Goal: Task Accomplishment & Management: Manage account settings

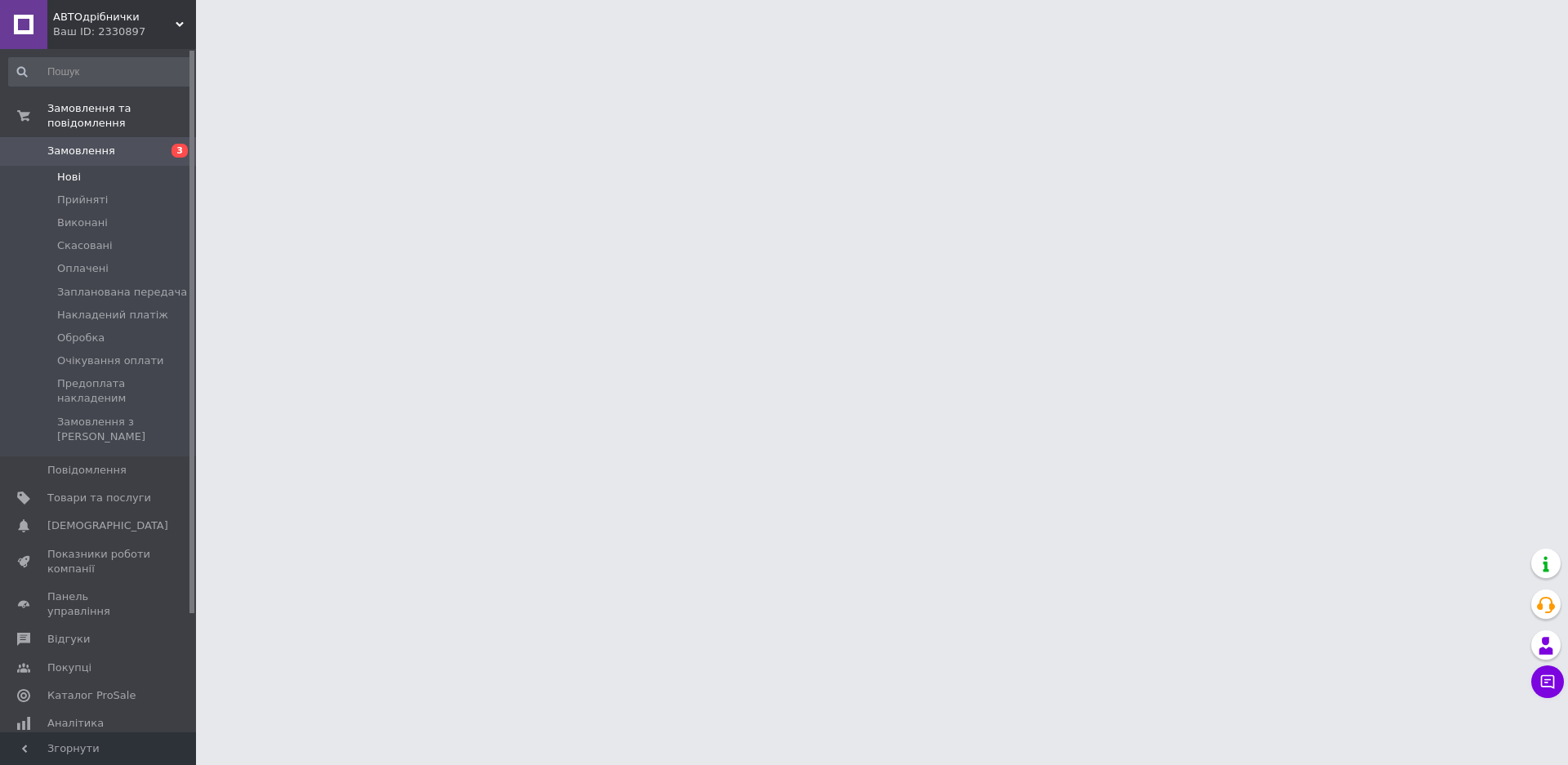
click at [113, 166] on li "Нові" at bounding box center [100, 177] width 201 height 23
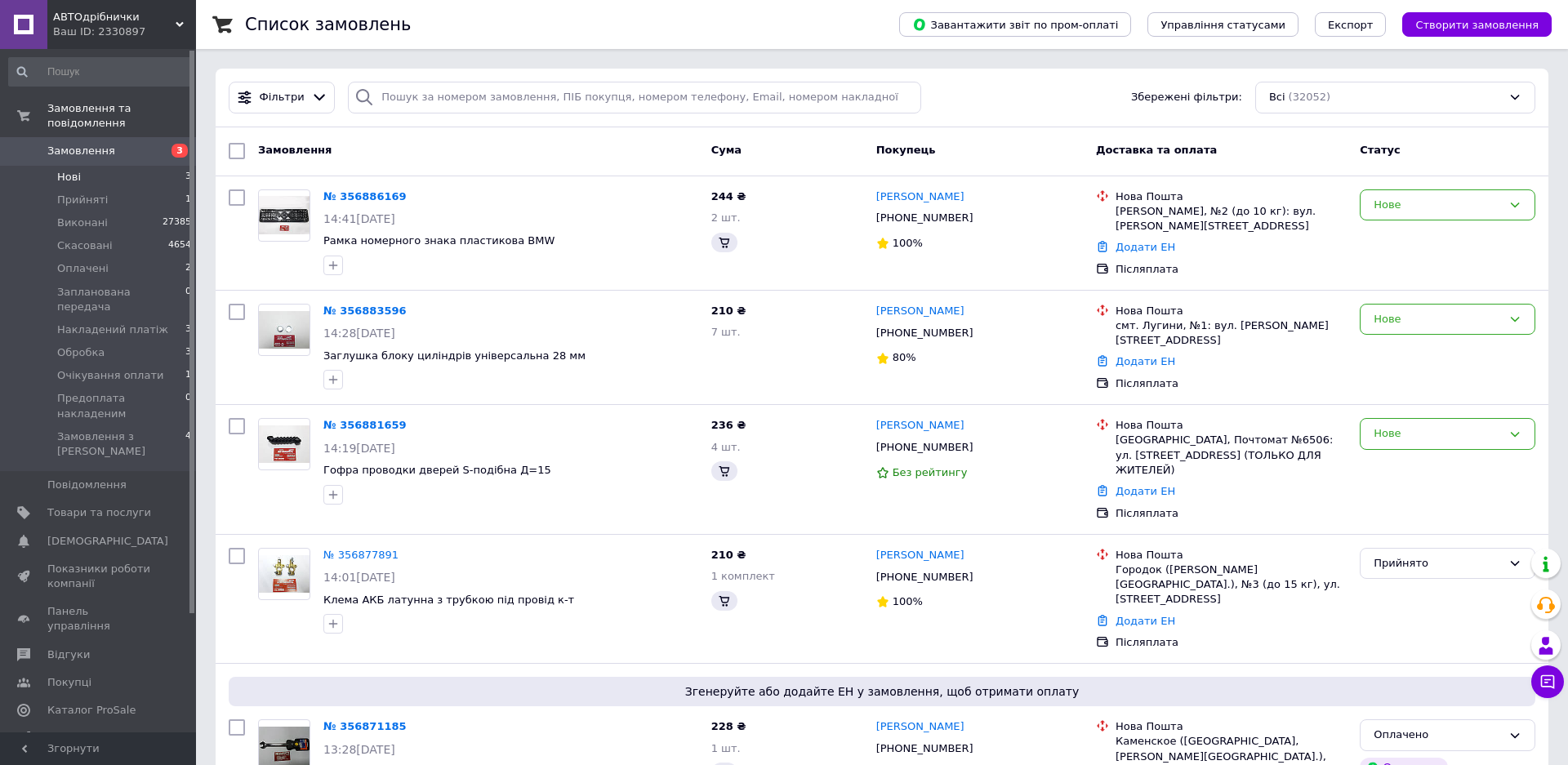
click at [113, 166] on li "Нові 3" at bounding box center [100, 177] width 201 height 23
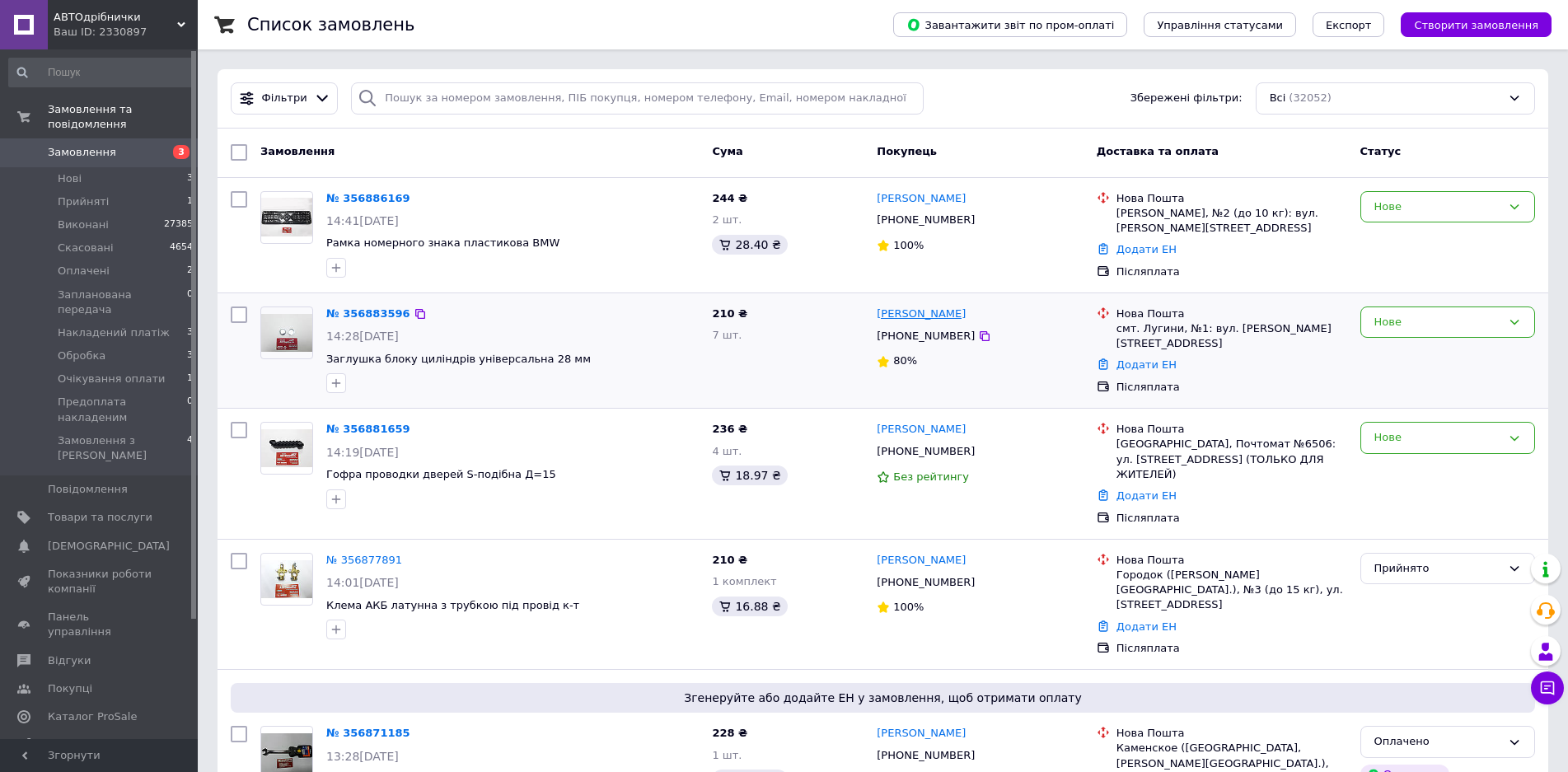
click at [923, 313] on link "Павло Бондарчук" at bounding box center [922, 314] width 89 height 15
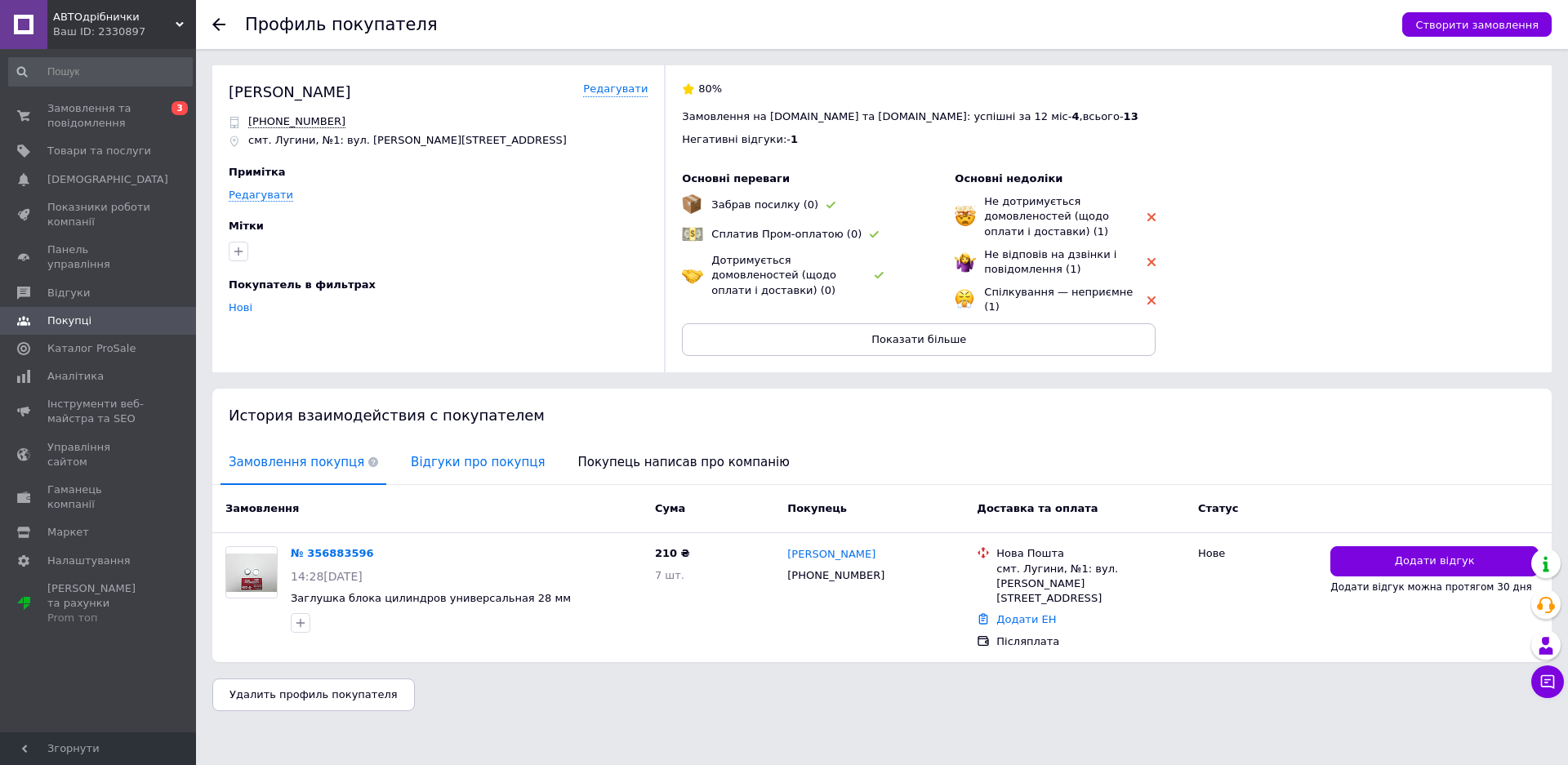
click at [402, 462] on span "Відгуки про покупця" at bounding box center [478, 462] width 151 height 42
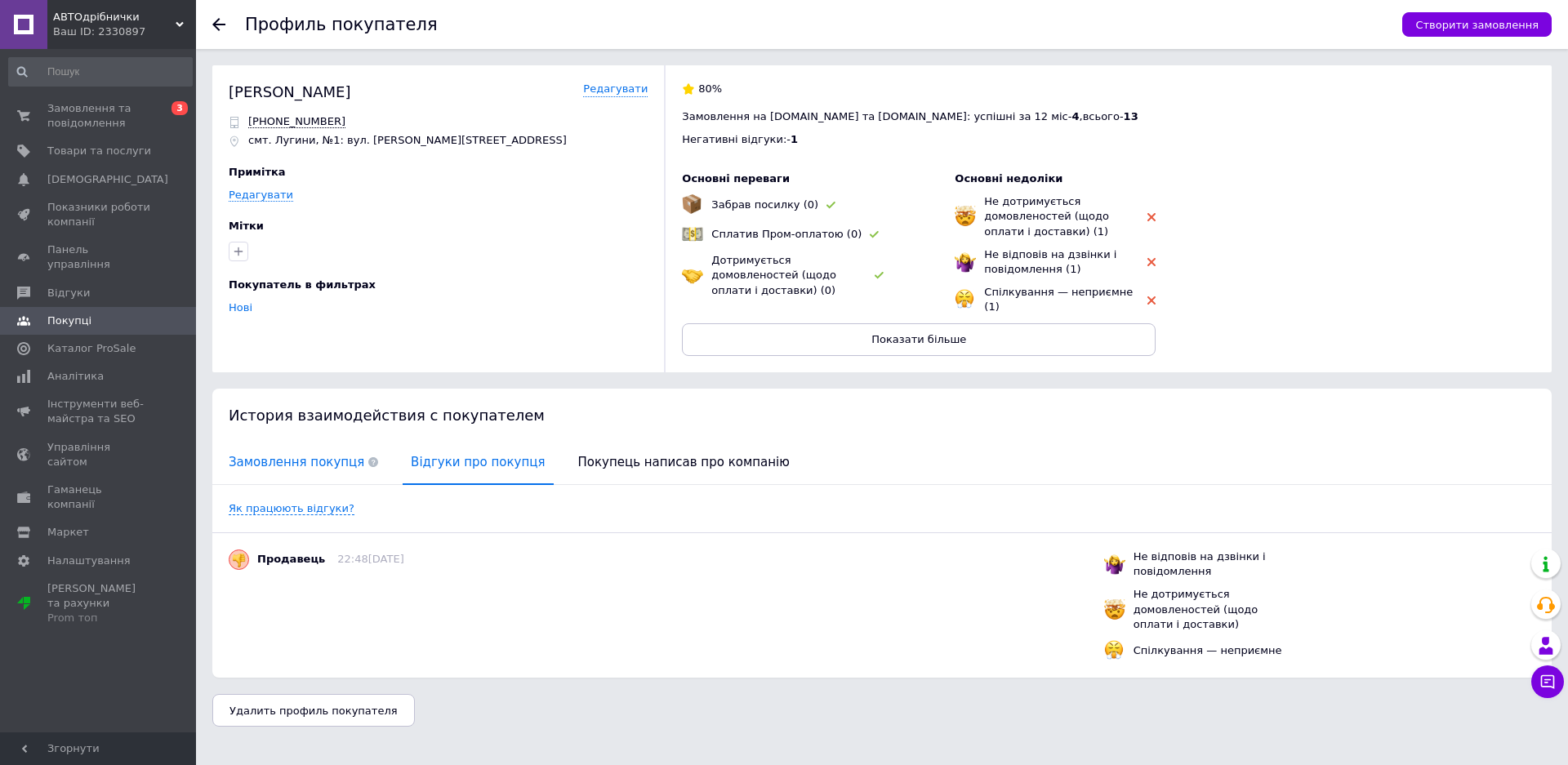
click at [288, 471] on span "Замовлення покупця" at bounding box center [303, 462] width 166 height 42
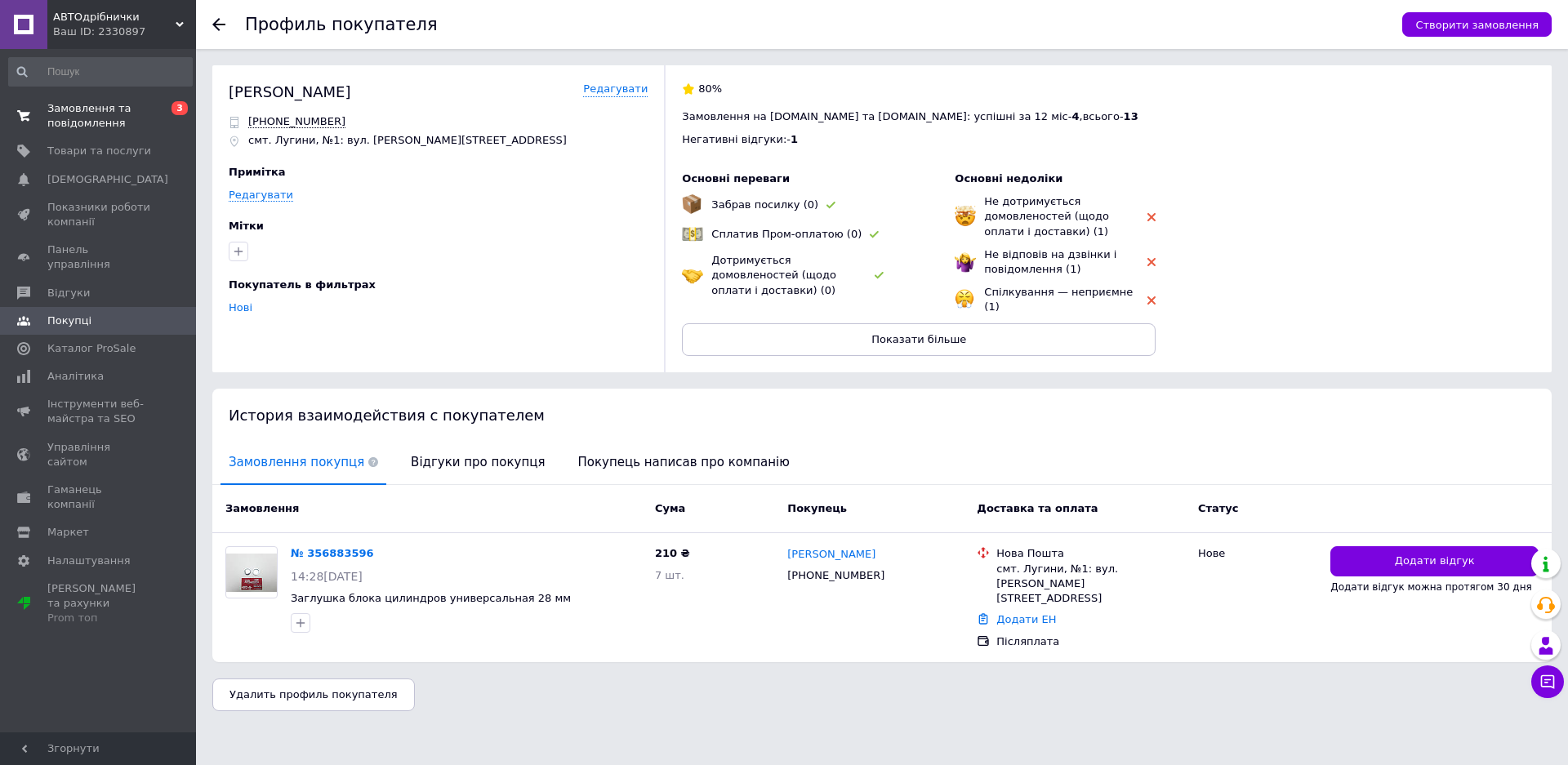
click at [106, 118] on span "Замовлення та повідомлення" at bounding box center [99, 115] width 104 height 30
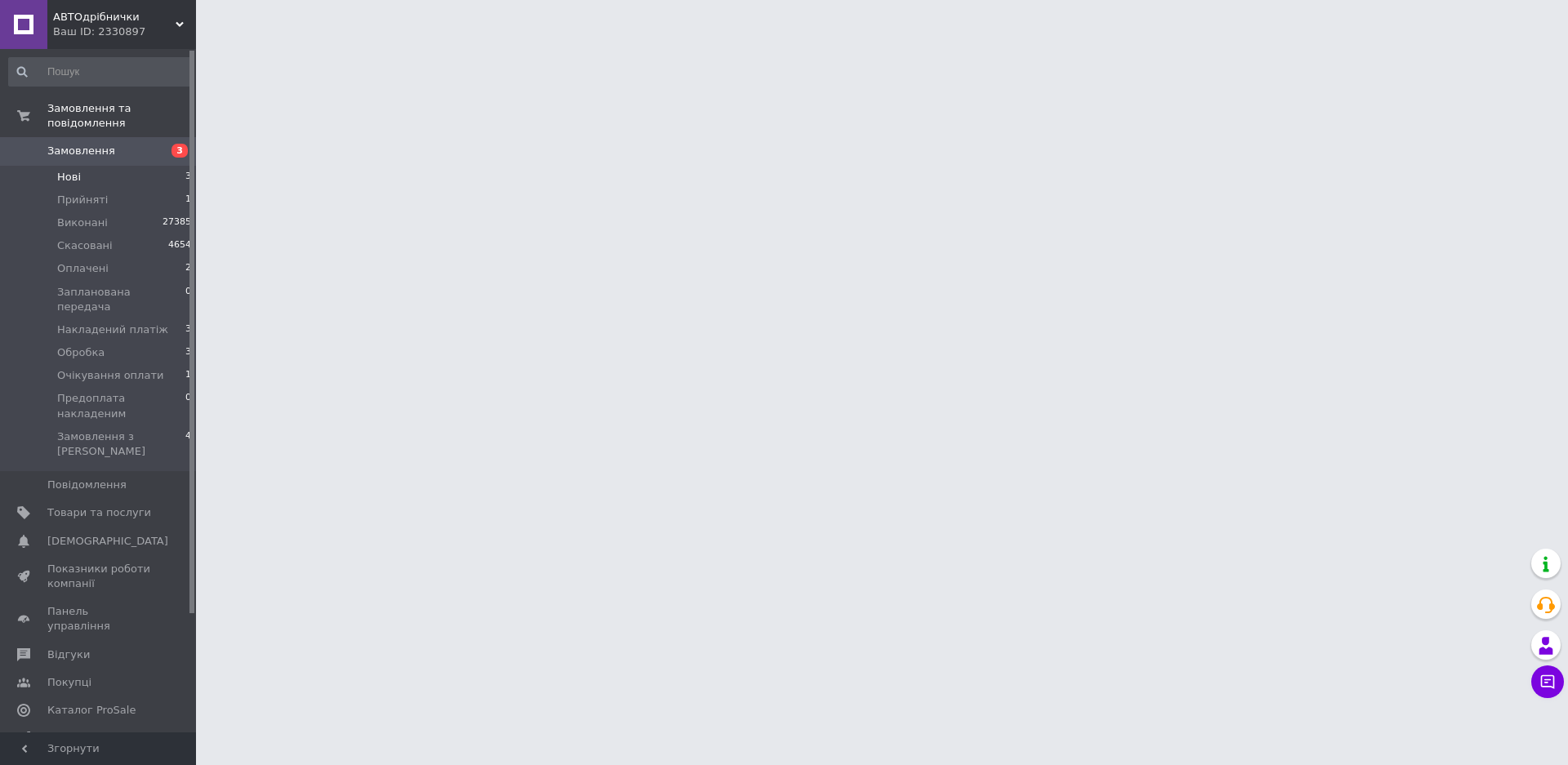
click at [124, 166] on li "Нові 3" at bounding box center [100, 177] width 201 height 23
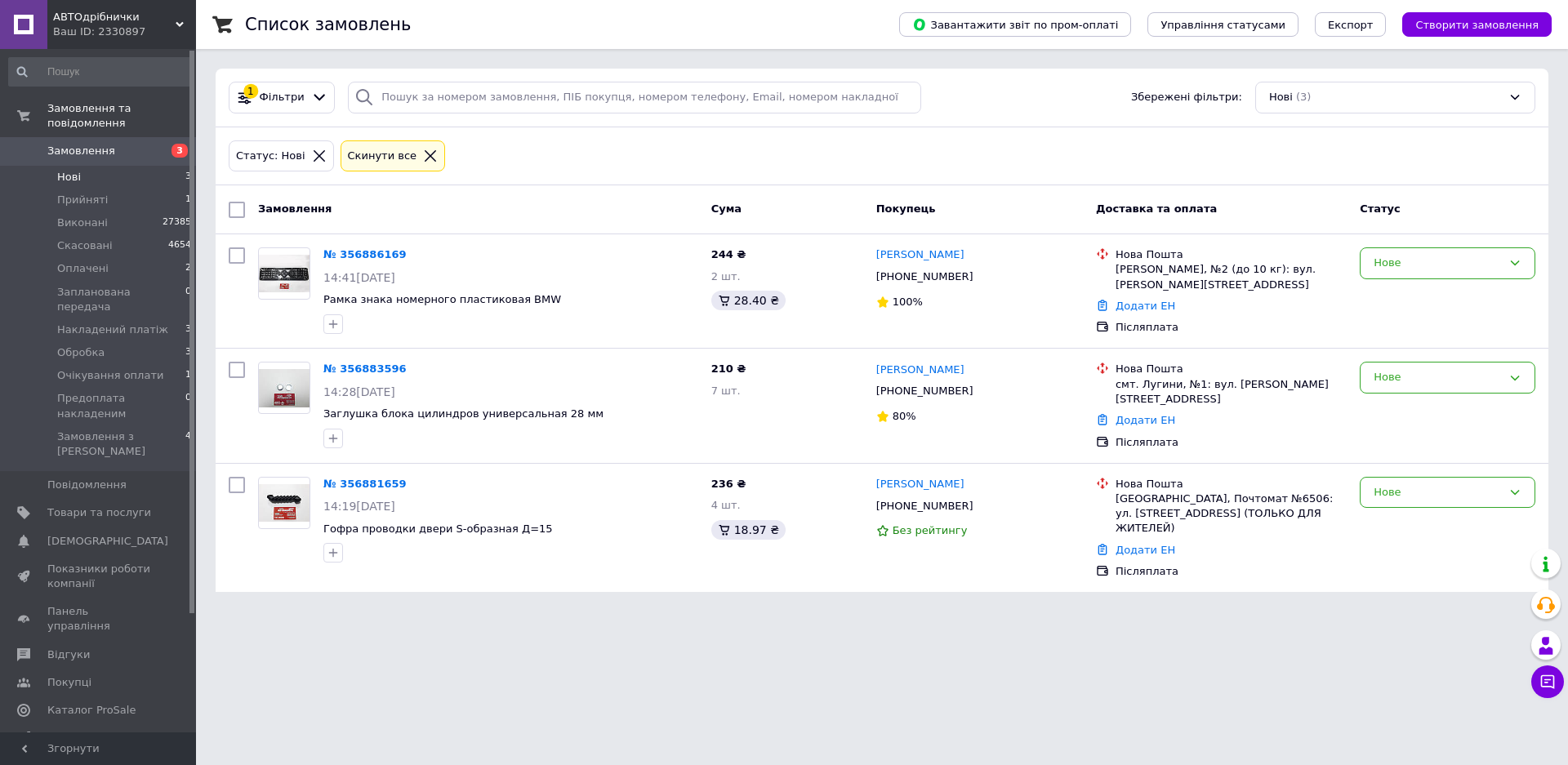
click at [236, 204] on input "checkbox" at bounding box center [236, 210] width 16 height 16
checkbox input "true"
click at [364, 203] on div "Дії для 3 замовлень" at bounding box center [313, 209] width 172 height 26
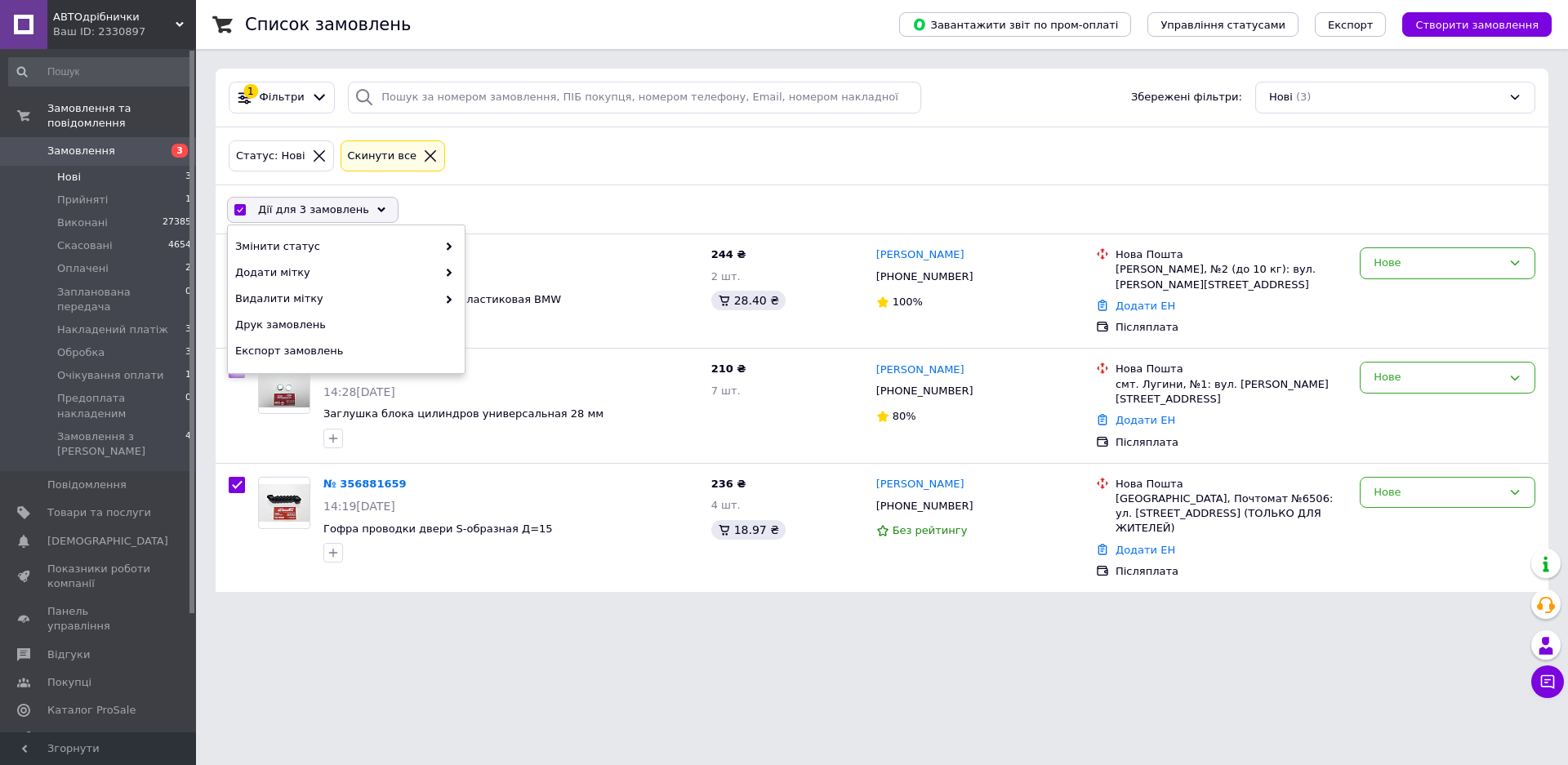
click at [385, 231] on div "Змінити статус Додати мітку Видалити мітку Друк замовлень Експорт замовлень" at bounding box center [346, 298] width 236 height 148
click at [387, 234] on div "Змінити статус" at bounding box center [346, 246] width 236 height 26
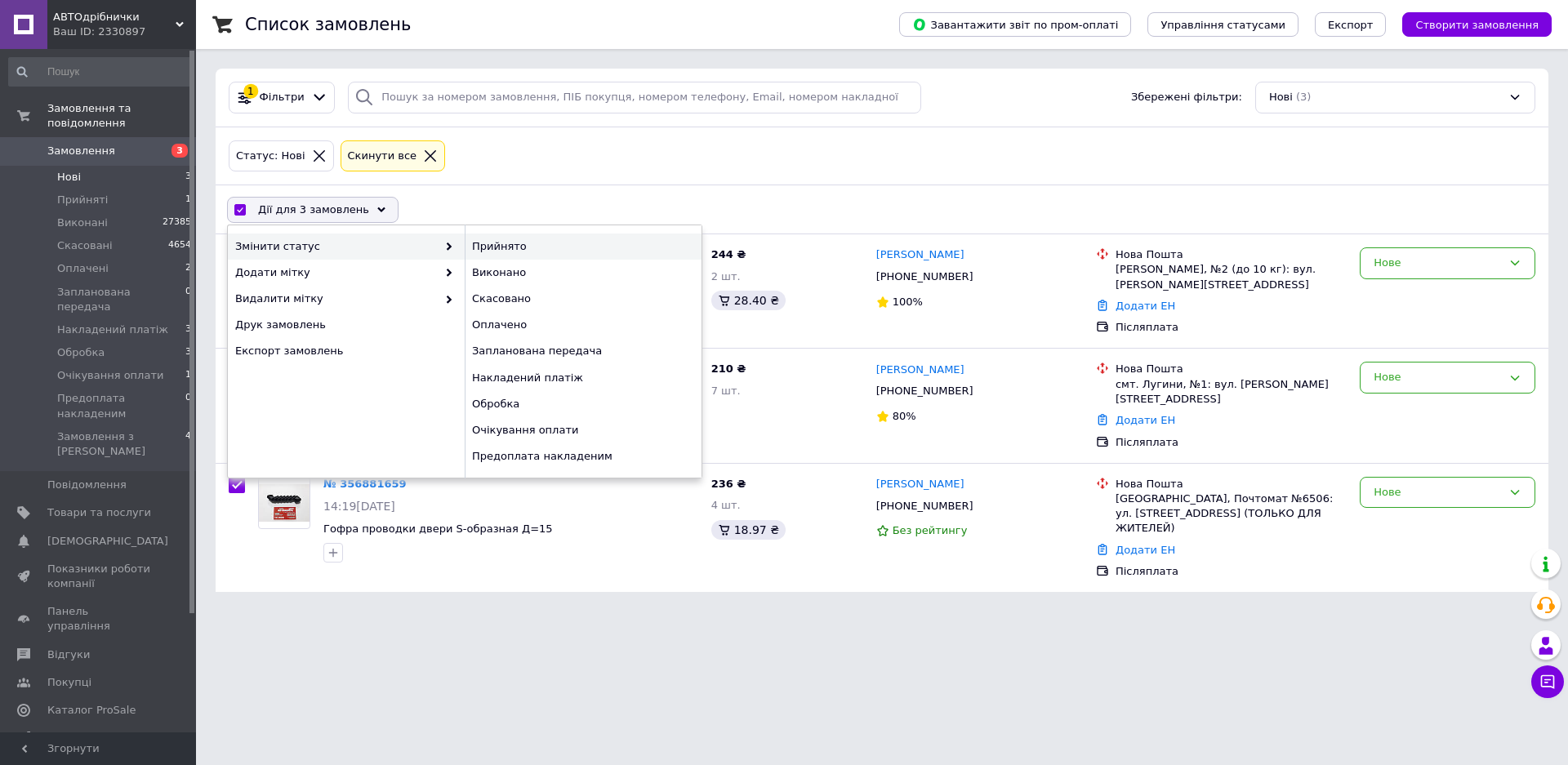
click at [507, 248] on div "Прийнято" at bounding box center [582, 246] width 236 height 26
checkbox input "false"
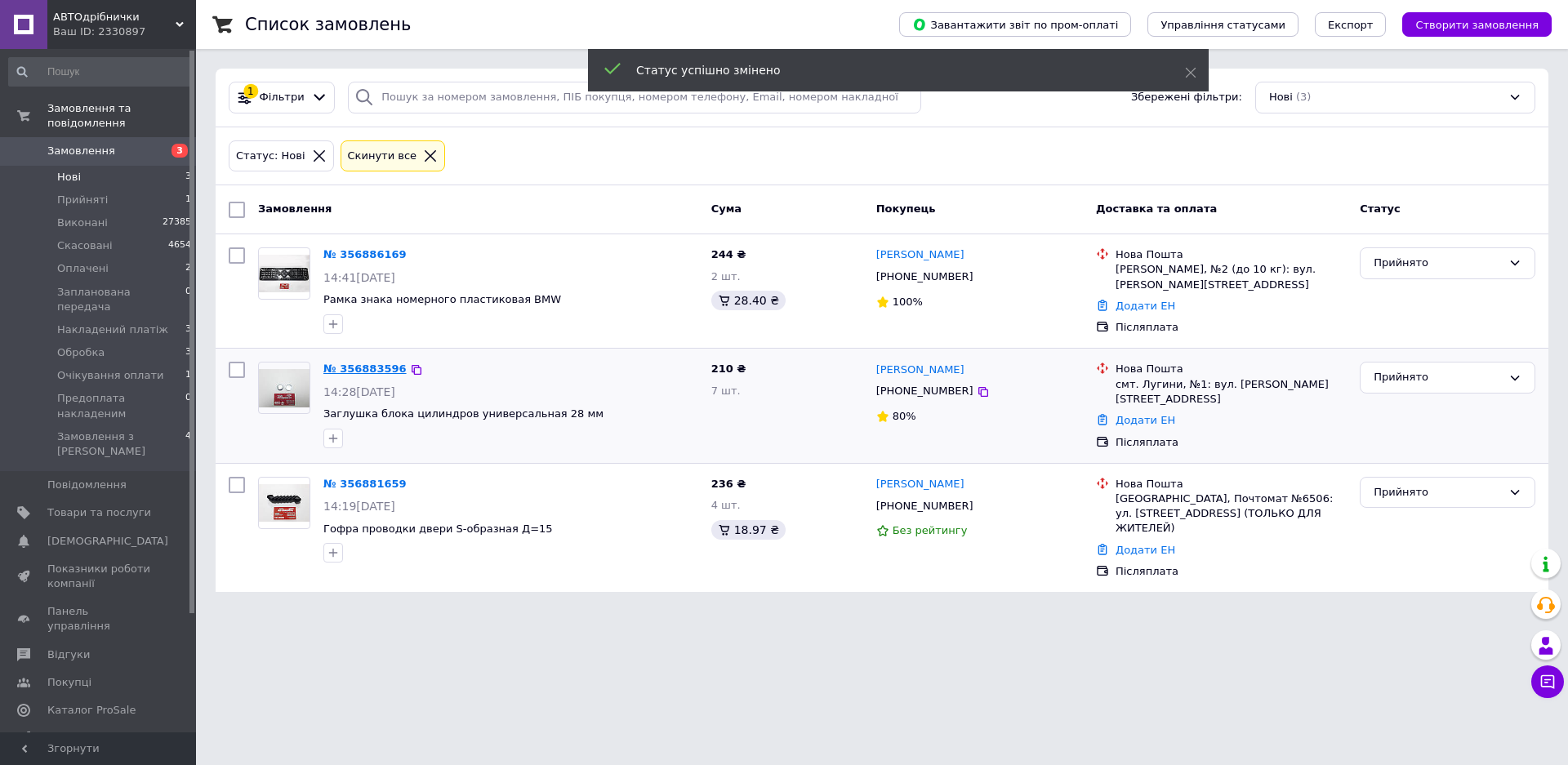
click at [369, 372] on link "№ 356883596" at bounding box center [364, 368] width 83 height 12
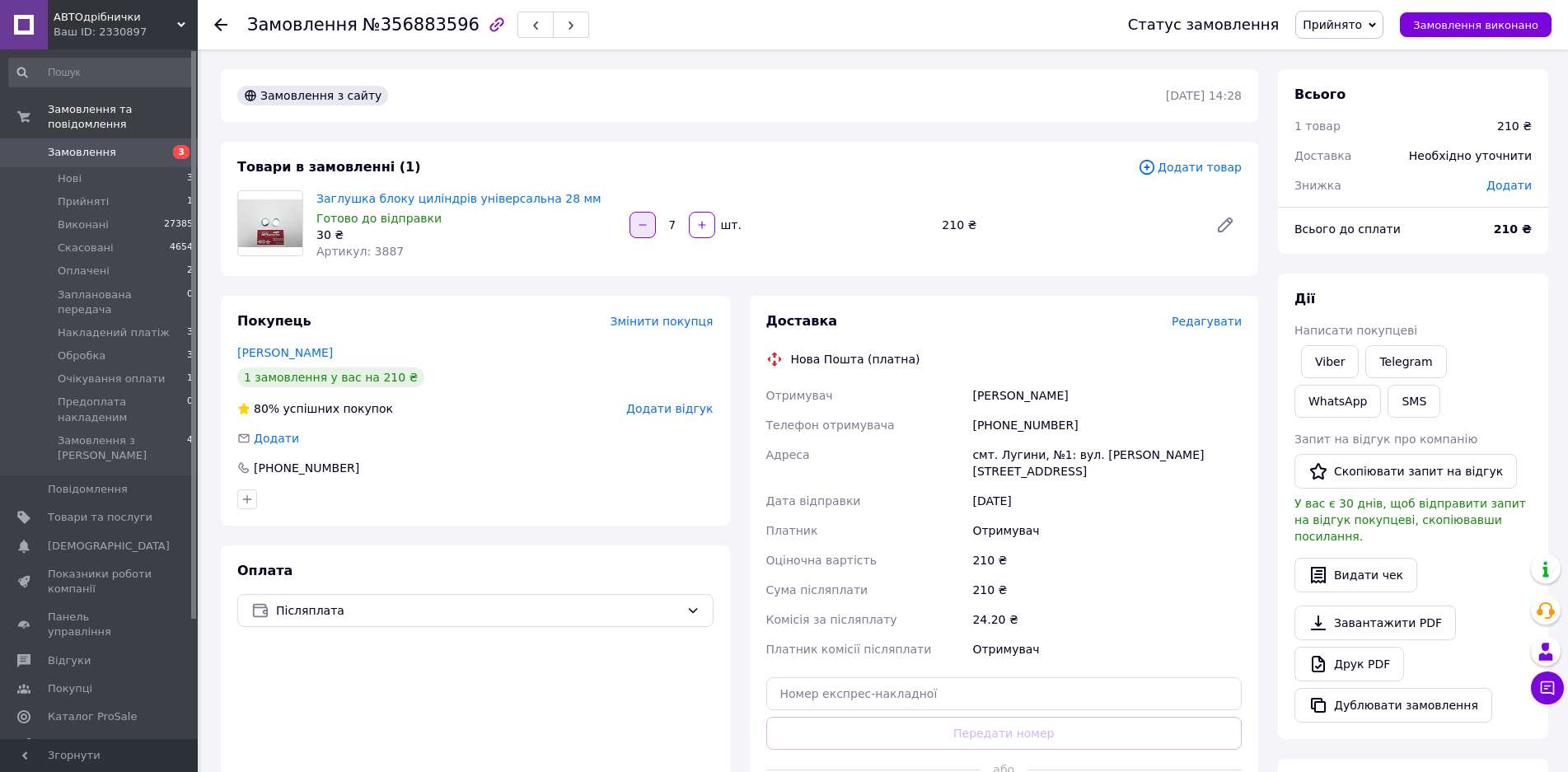
click at [643, 221] on icon "button" at bounding box center [643, 225] width 12 height 12
type input "6"
click at [1349, 20] on span "Прийнято" at bounding box center [1332, 25] width 60 height 13
click at [1382, 153] on li "Накладений платіж" at bounding box center [1376, 157] width 158 height 25
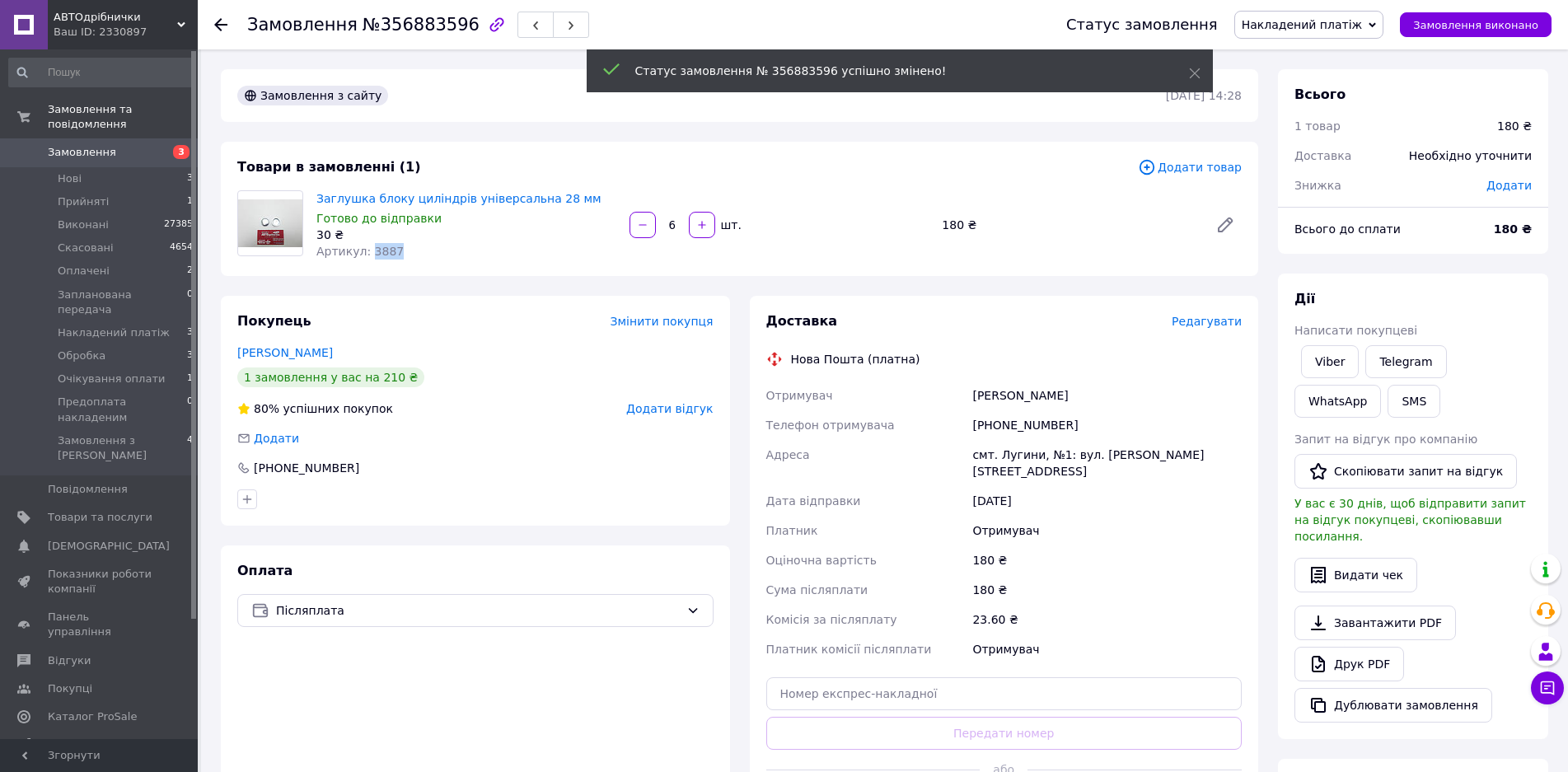
drag, startPoint x: 418, startPoint y: 247, endPoint x: 366, endPoint y: 251, distance: 52.2
click at [366, 251] on div "Артикул: 3887" at bounding box center [467, 251] width 300 height 16
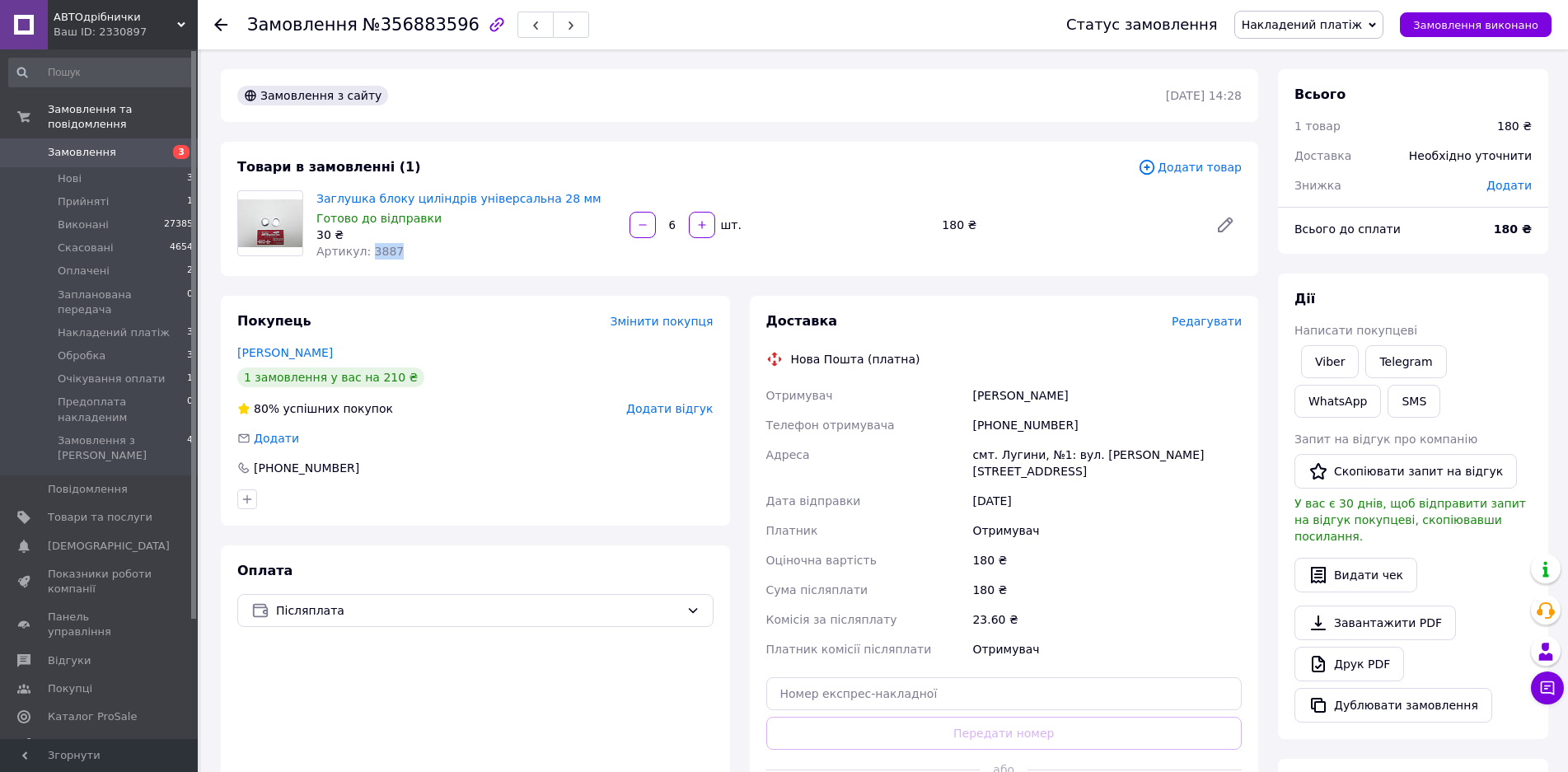
copy span "3887"
click at [140, 190] on li "Прийняті 1" at bounding box center [101, 202] width 203 height 23
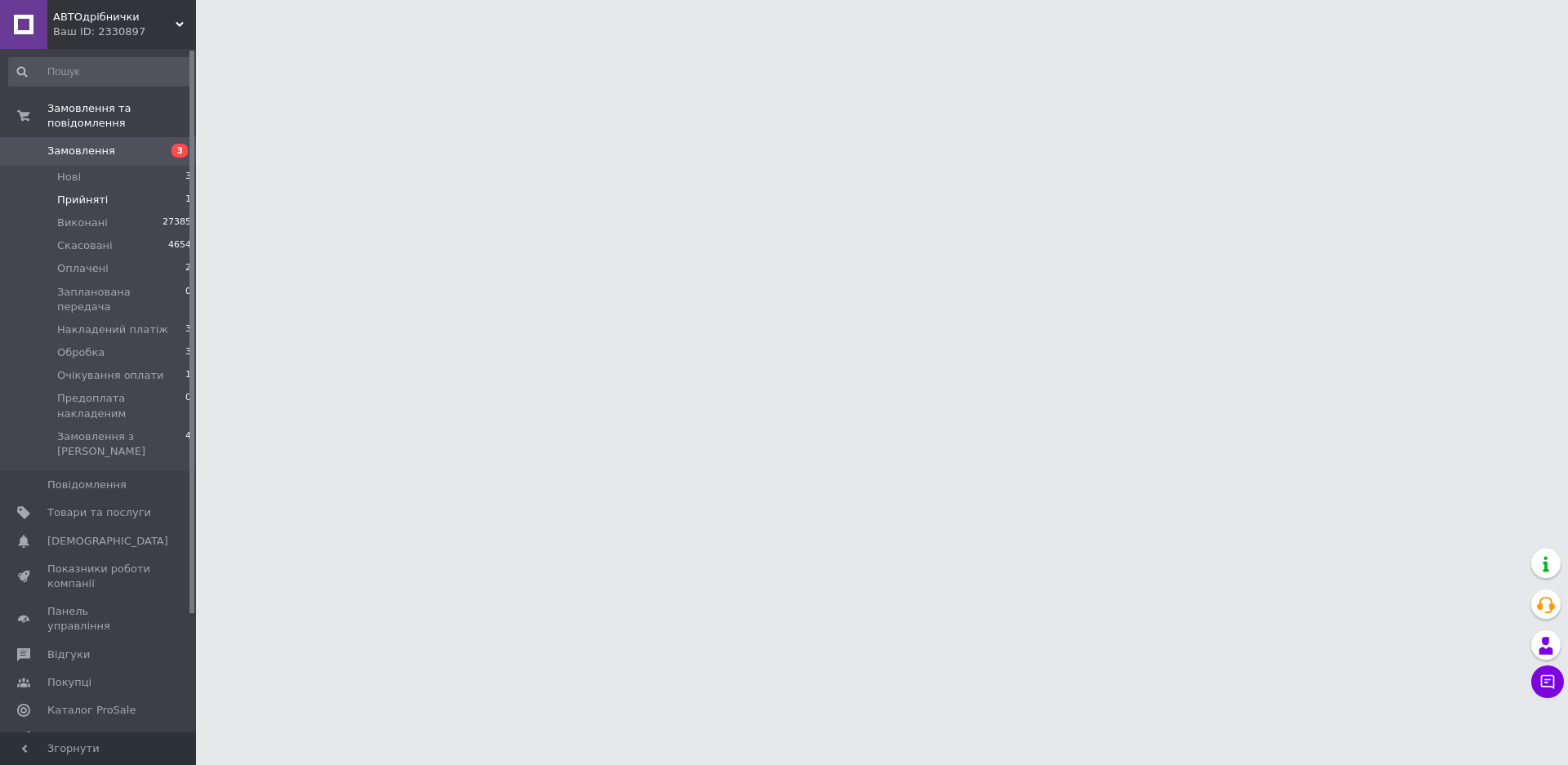
click at [139, 189] on li "Прийняті 1" at bounding box center [100, 200] width 201 height 23
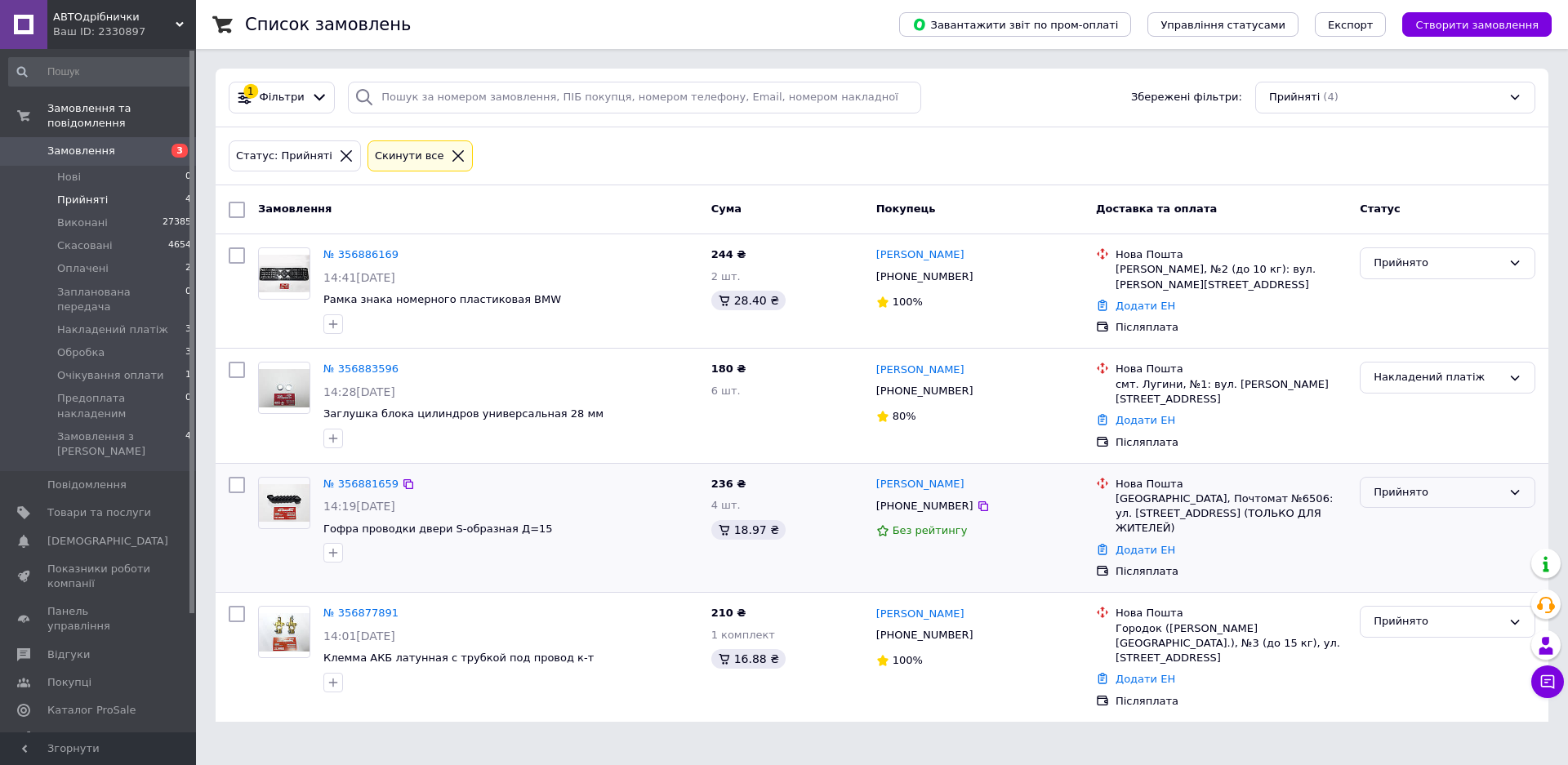
click at [1440, 503] on div "Прийнято" at bounding box center [1447, 492] width 175 height 31
click at [1404, 636] on li "Накладений платіж" at bounding box center [1447, 646] width 173 height 30
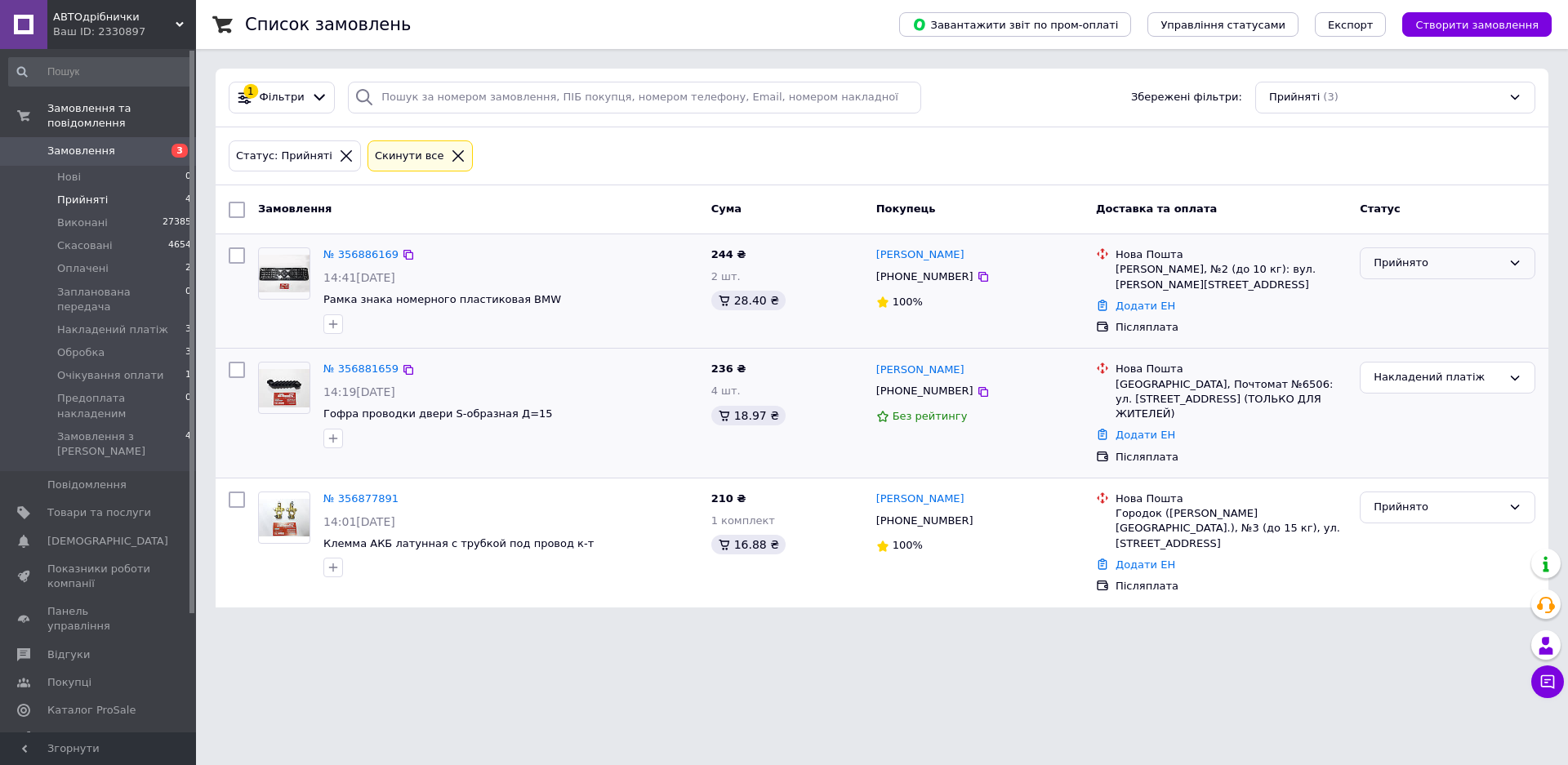
click at [1404, 271] on div "Прийнято" at bounding box center [1447, 263] width 175 height 31
click at [1410, 413] on li "Накладений платіж" at bounding box center [1447, 417] width 173 height 30
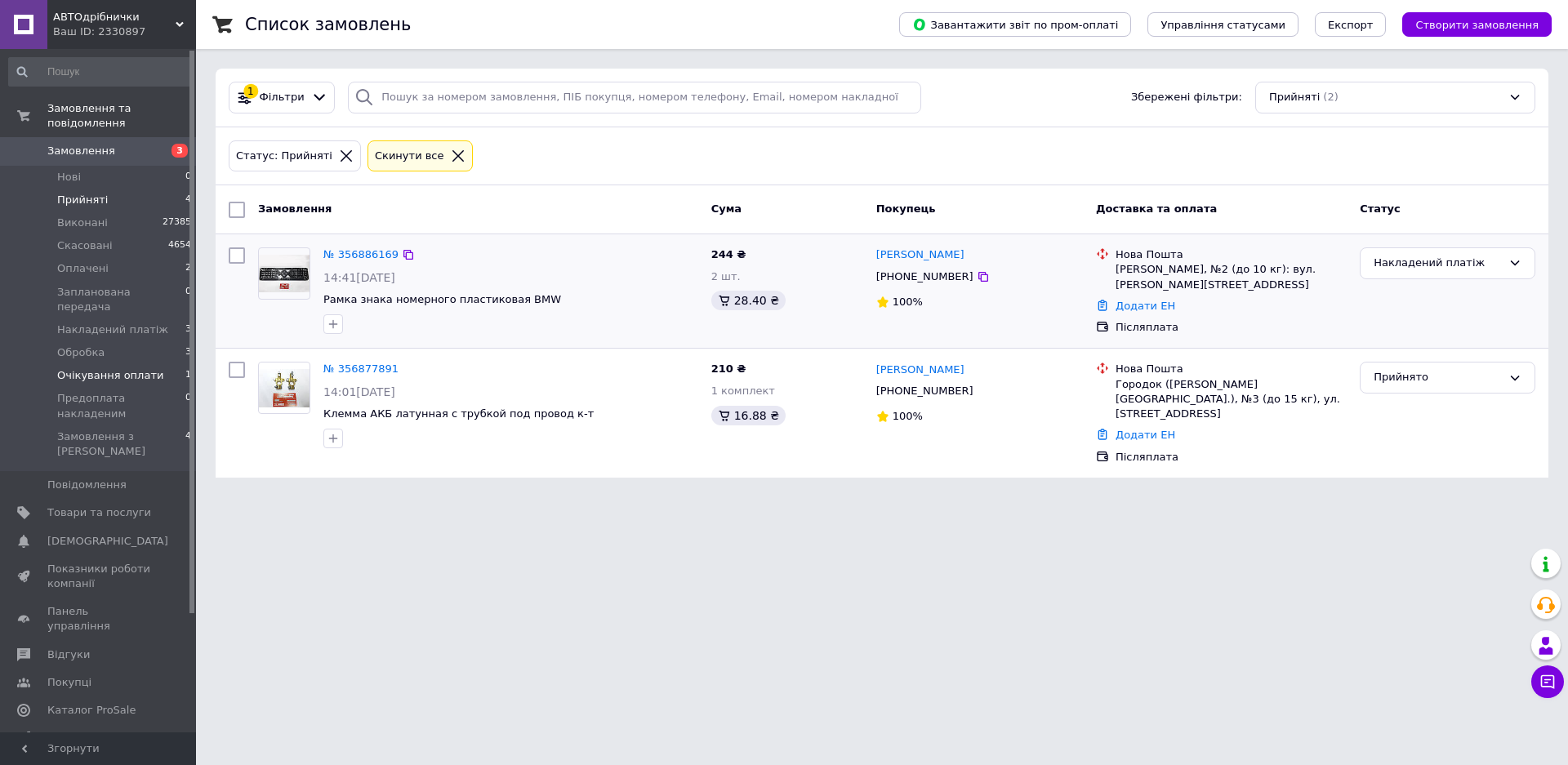
click at [125, 368] on span "Очікування оплати" at bounding box center [110, 374] width 106 height 14
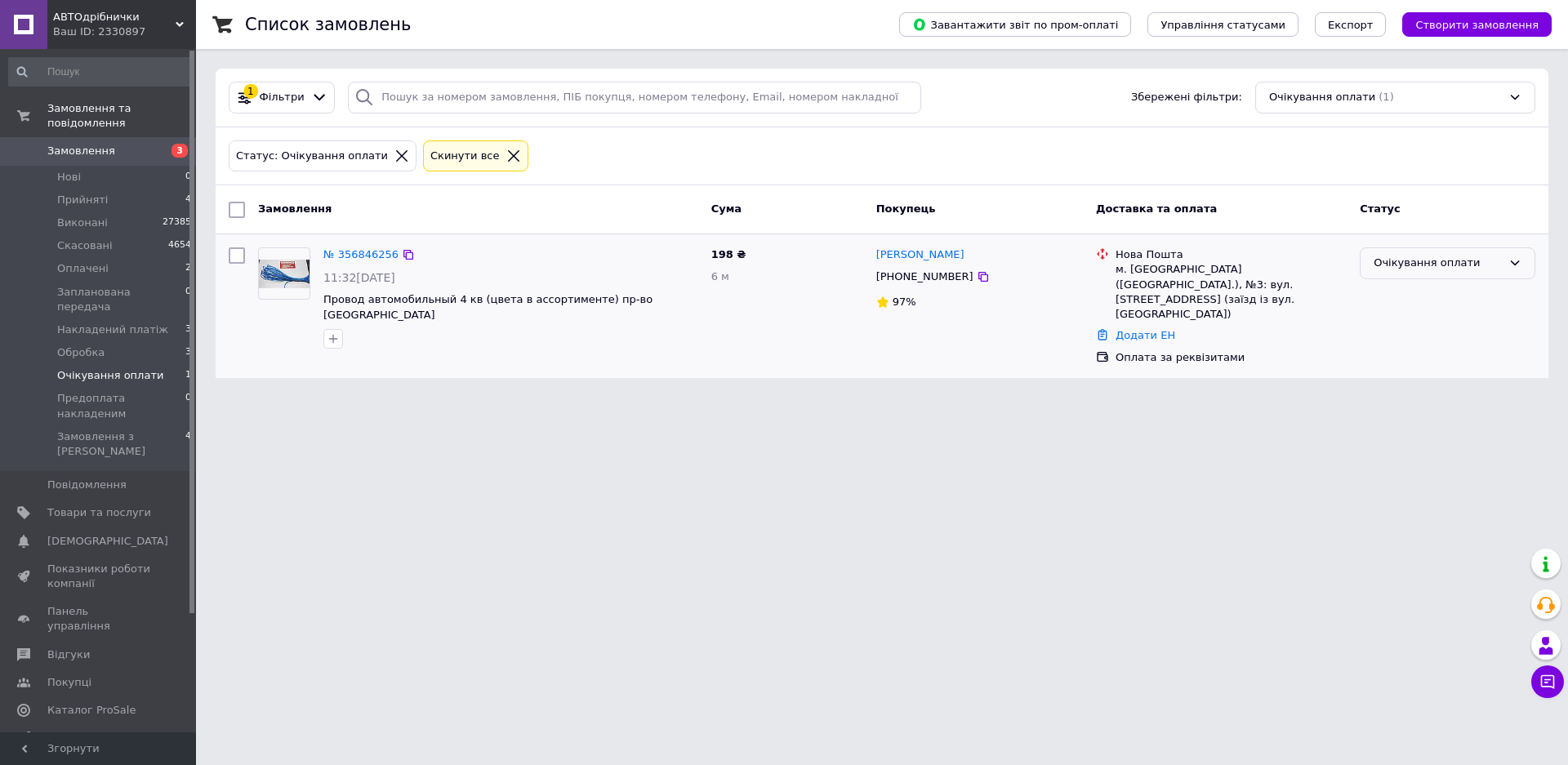
click at [1450, 263] on div "Очікування оплати" at bounding box center [1437, 263] width 129 height 17
click at [1409, 379] on li "Оплачено" at bounding box center [1447, 387] width 173 height 30
